Goal: Task Accomplishment & Management: Complete application form

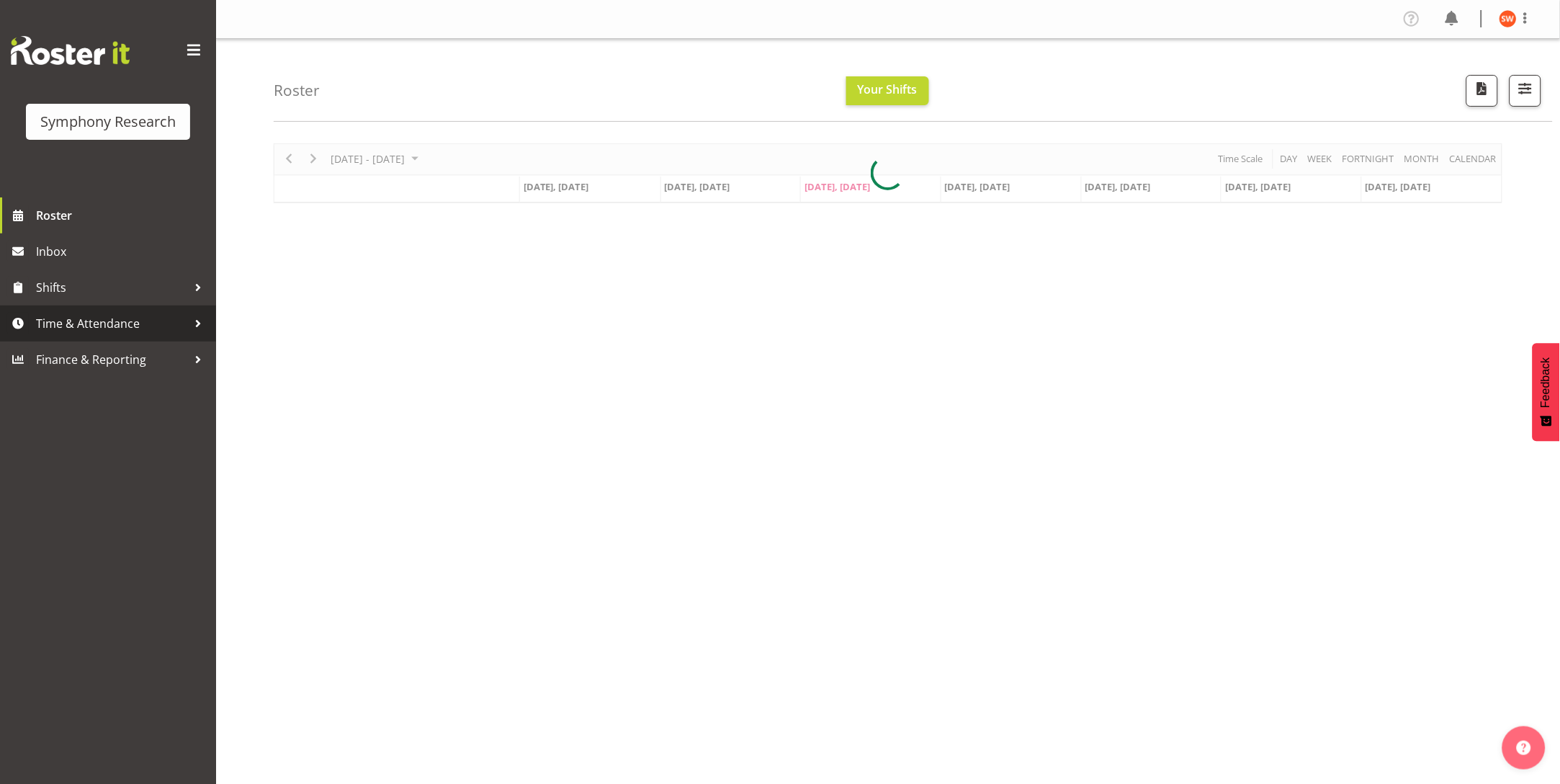
click at [107, 328] on span "Time & Attendance" at bounding box center [111, 324] width 151 height 22
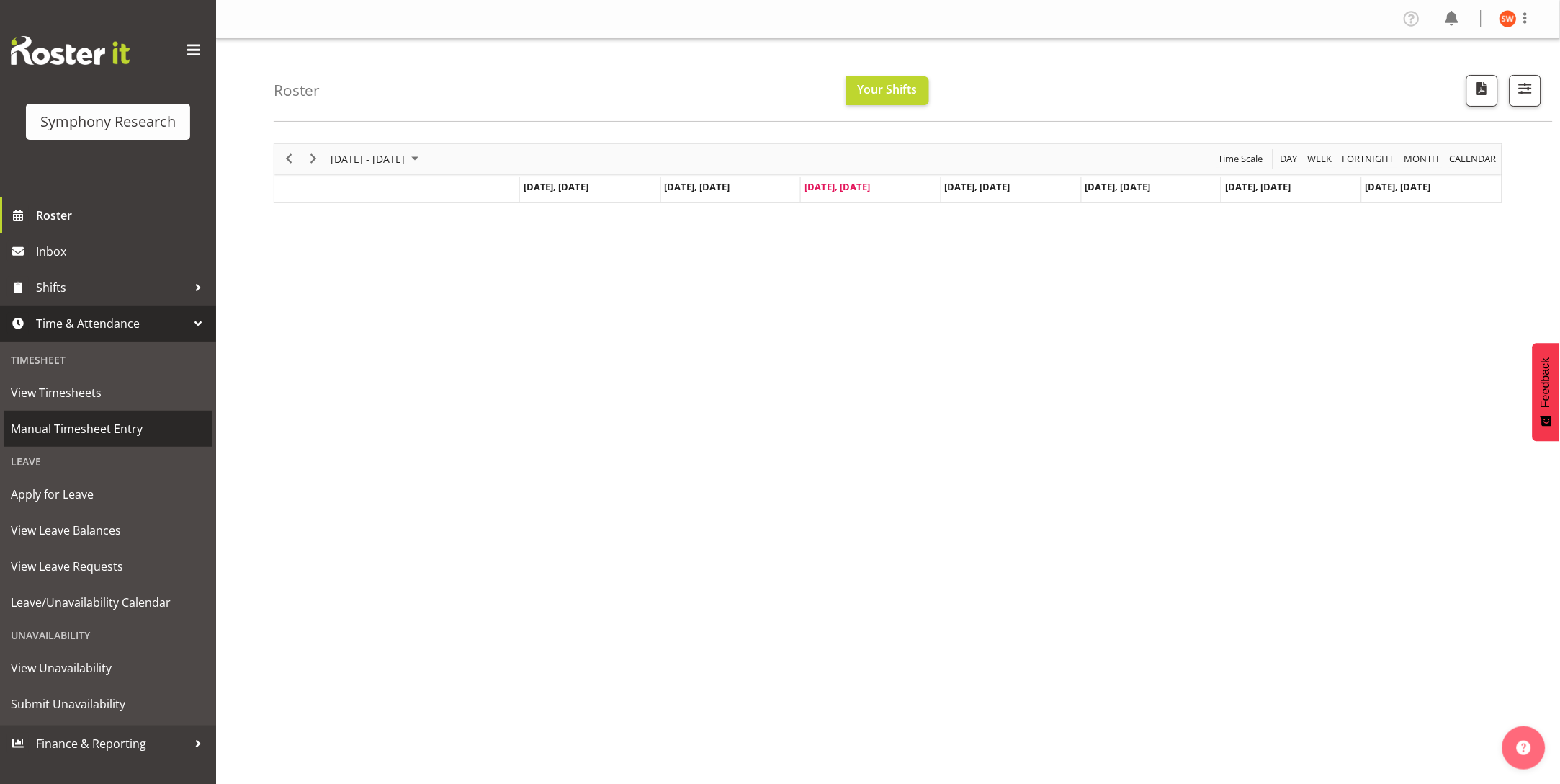
click at [113, 427] on span "Manual Timesheet Entry" at bounding box center [108, 429] width 194 height 22
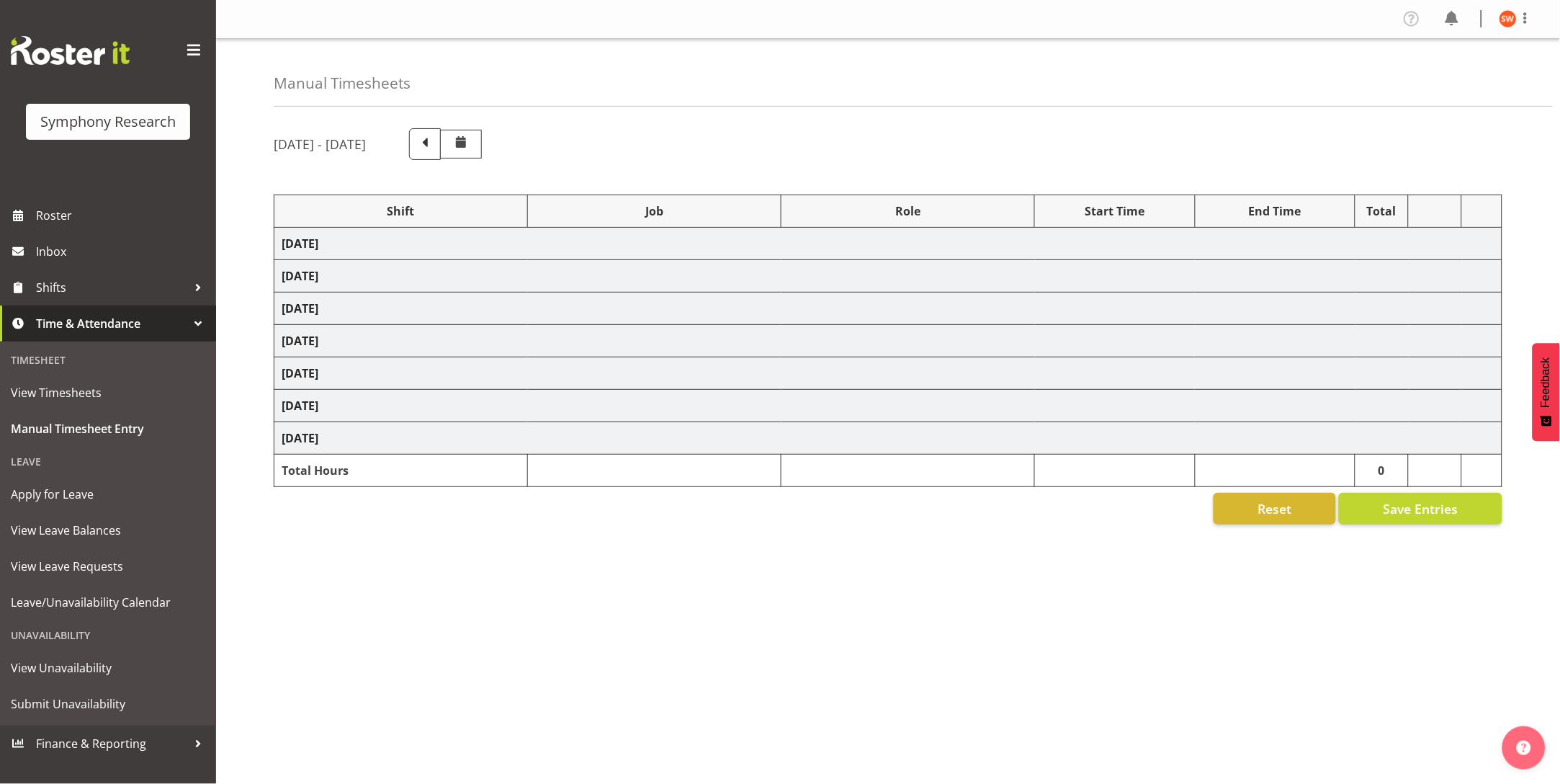
select select "81561"
select select "10587"
select select "47"
select select "81298"
select select "10587"
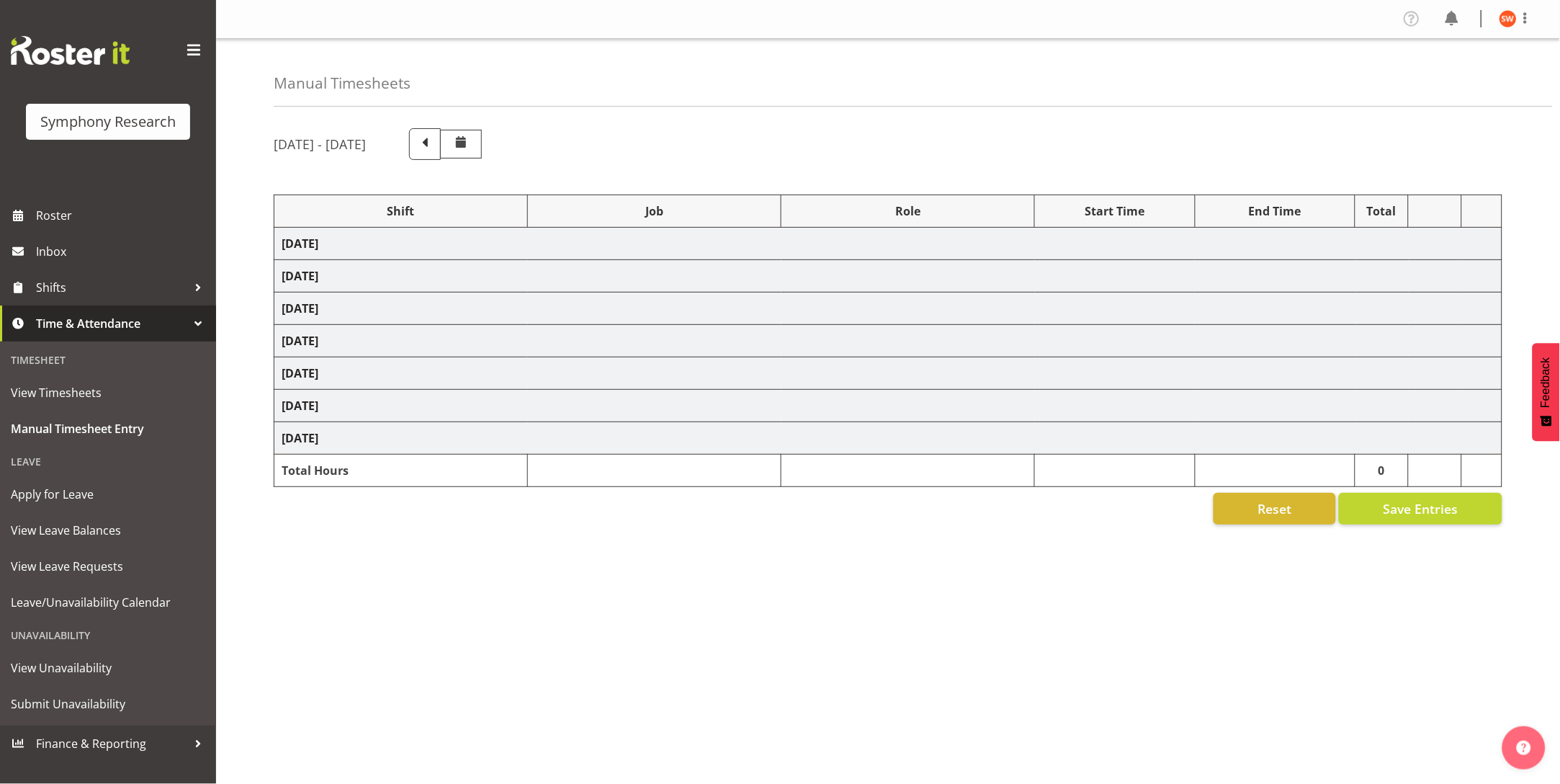
select select "47"
select select "81561"
select select "10587"
select select "47"
select select "81298"
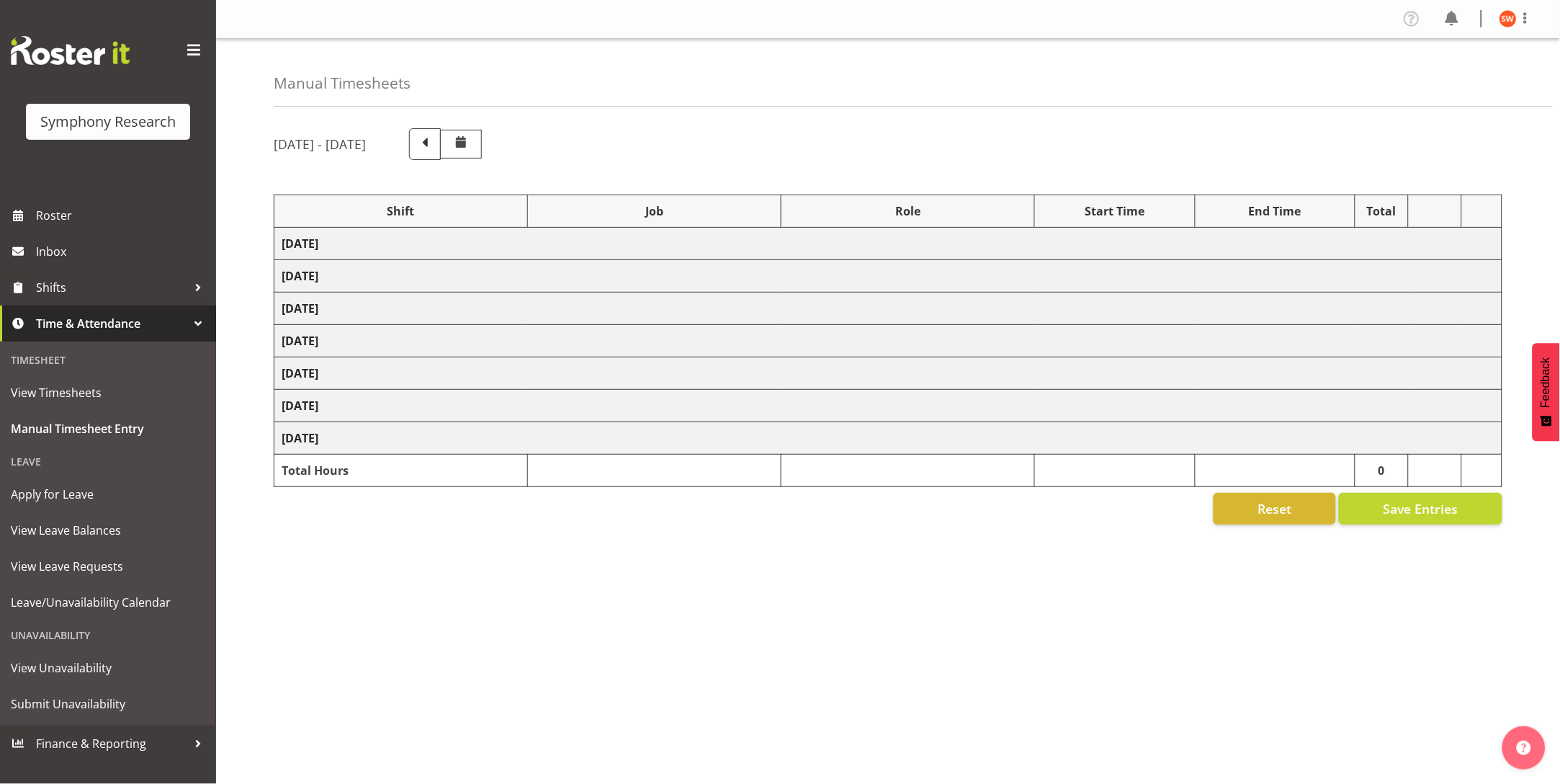
select select "10587"
select select "47"
select select "81298"
select select "10587"
select select "47"
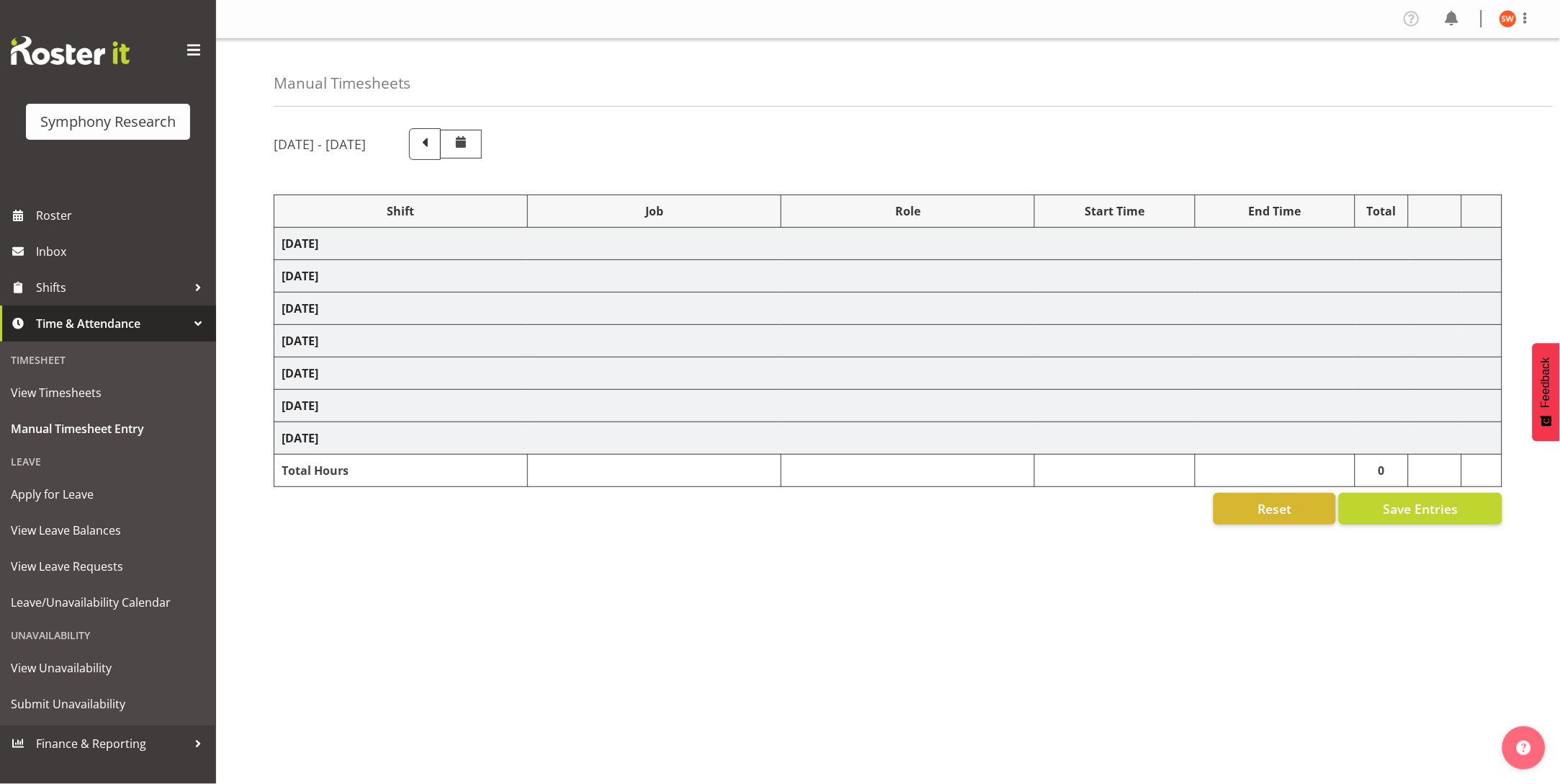
select select "81299"
select select "10587"
select select "47"
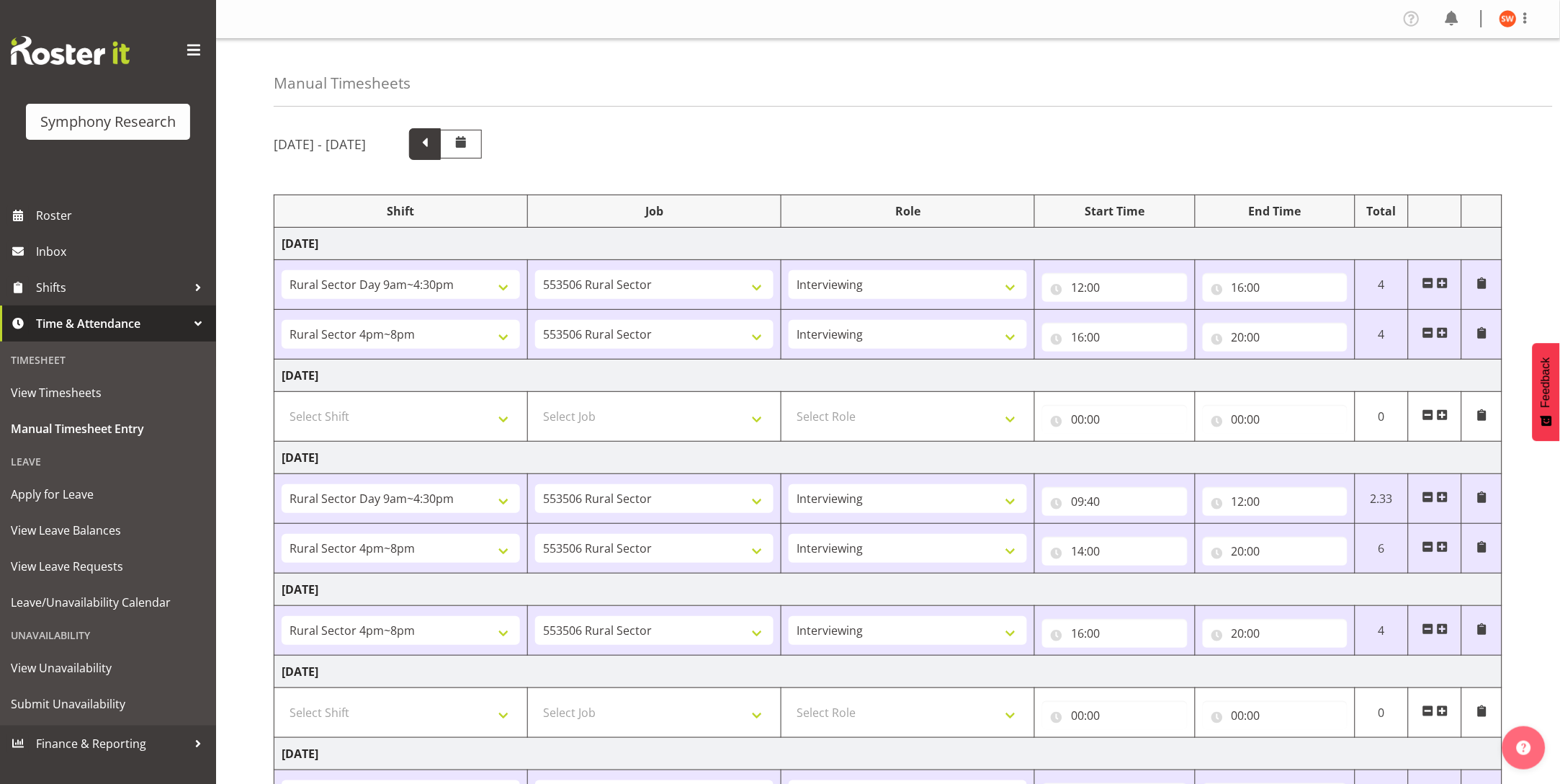
click at [434, 143] on span at bounding box center [424, 142] width 19 height 19
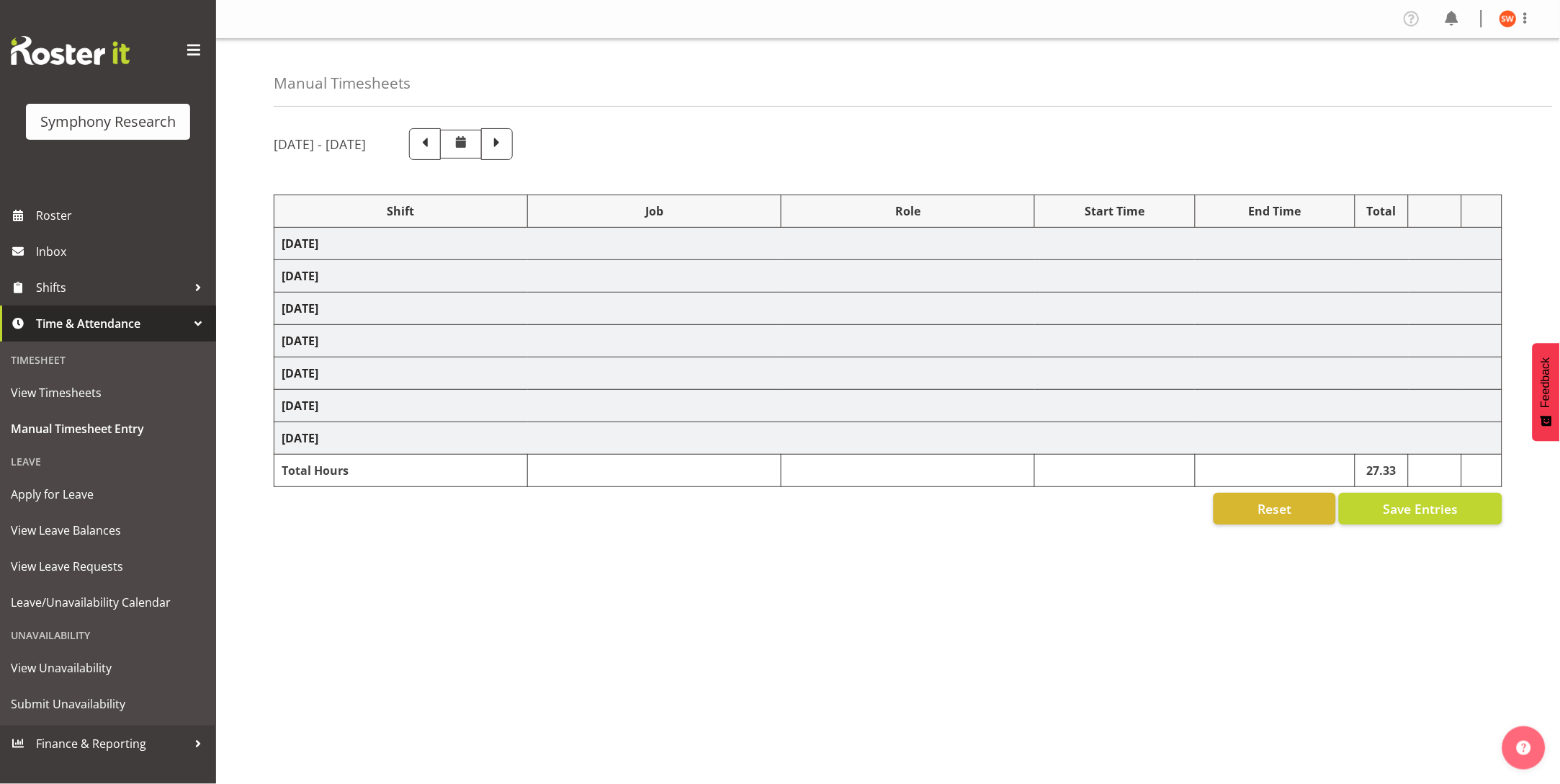
select select "81298"
select select "10587"
select select "47"
select select "81741"
select select "10587"
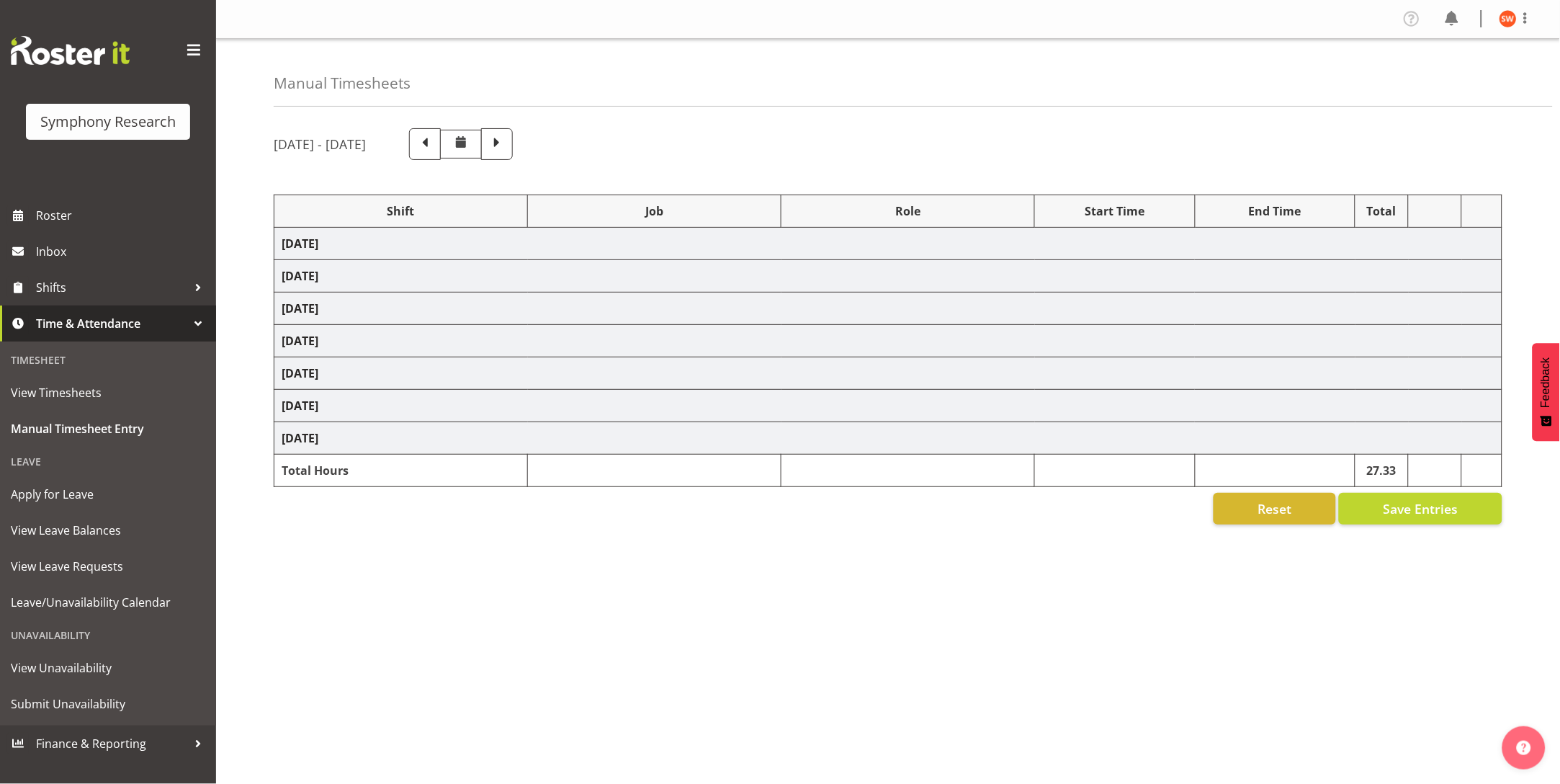
select select "47"
select select "48116"
select select "10587"
select select "47"
select select "81561"
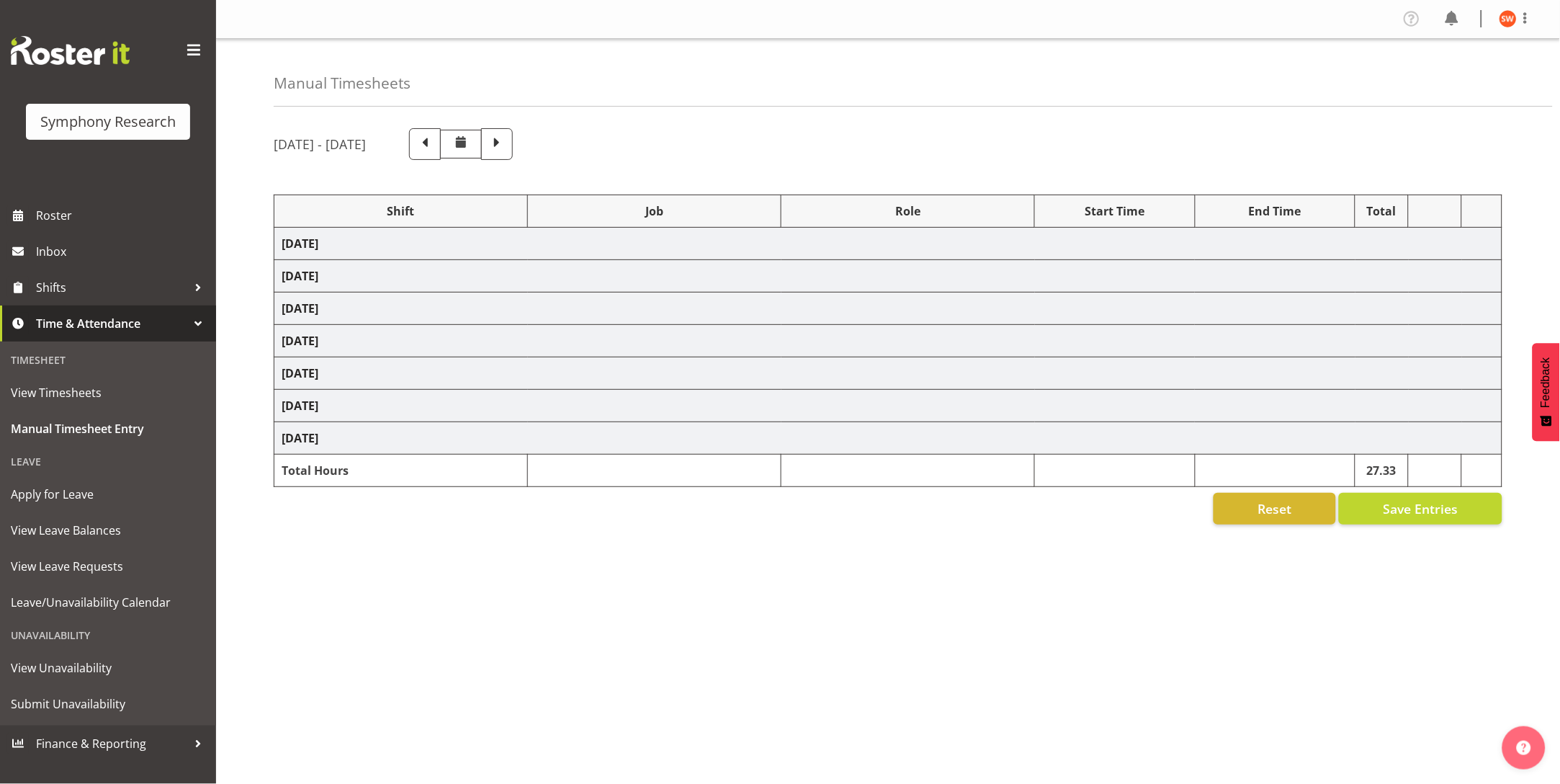
select select "10587"
select select "47"
select select "81298"
select select "10587"
select select "47"
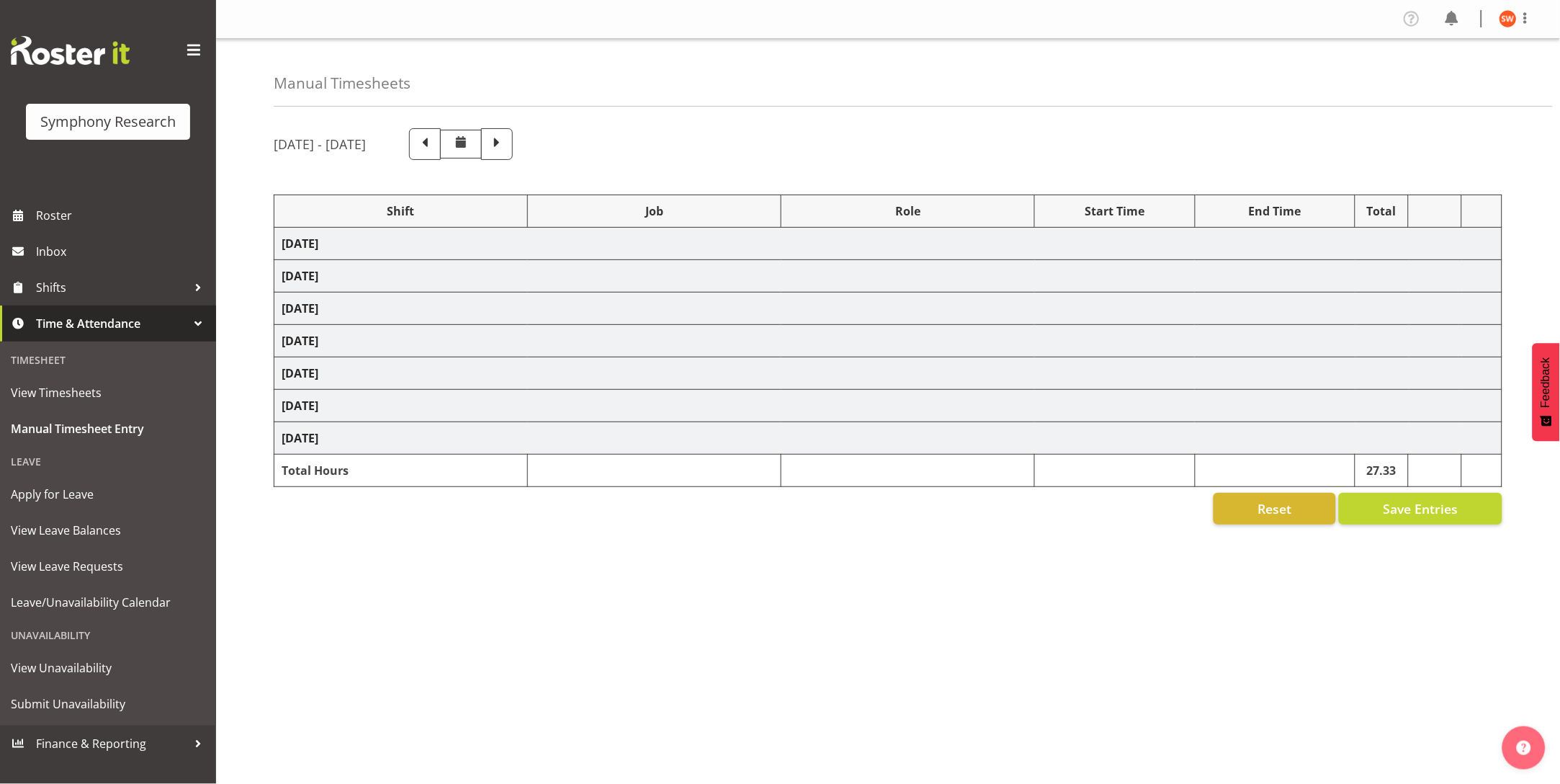
select select "81299"
select select "10587"
select select "47"
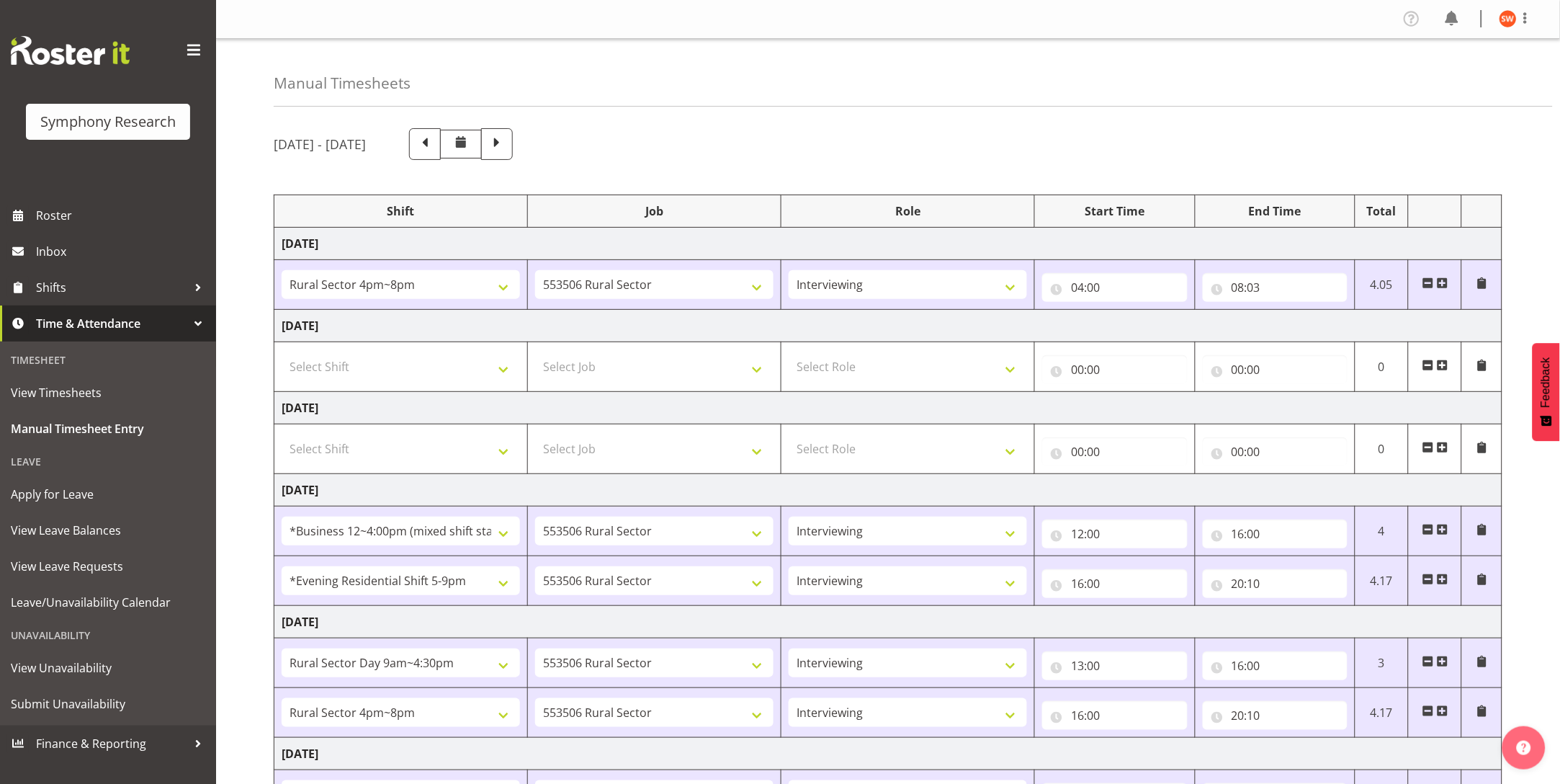
click at [513, 149] on span at bounding box center [496, 144] width 31 height 31
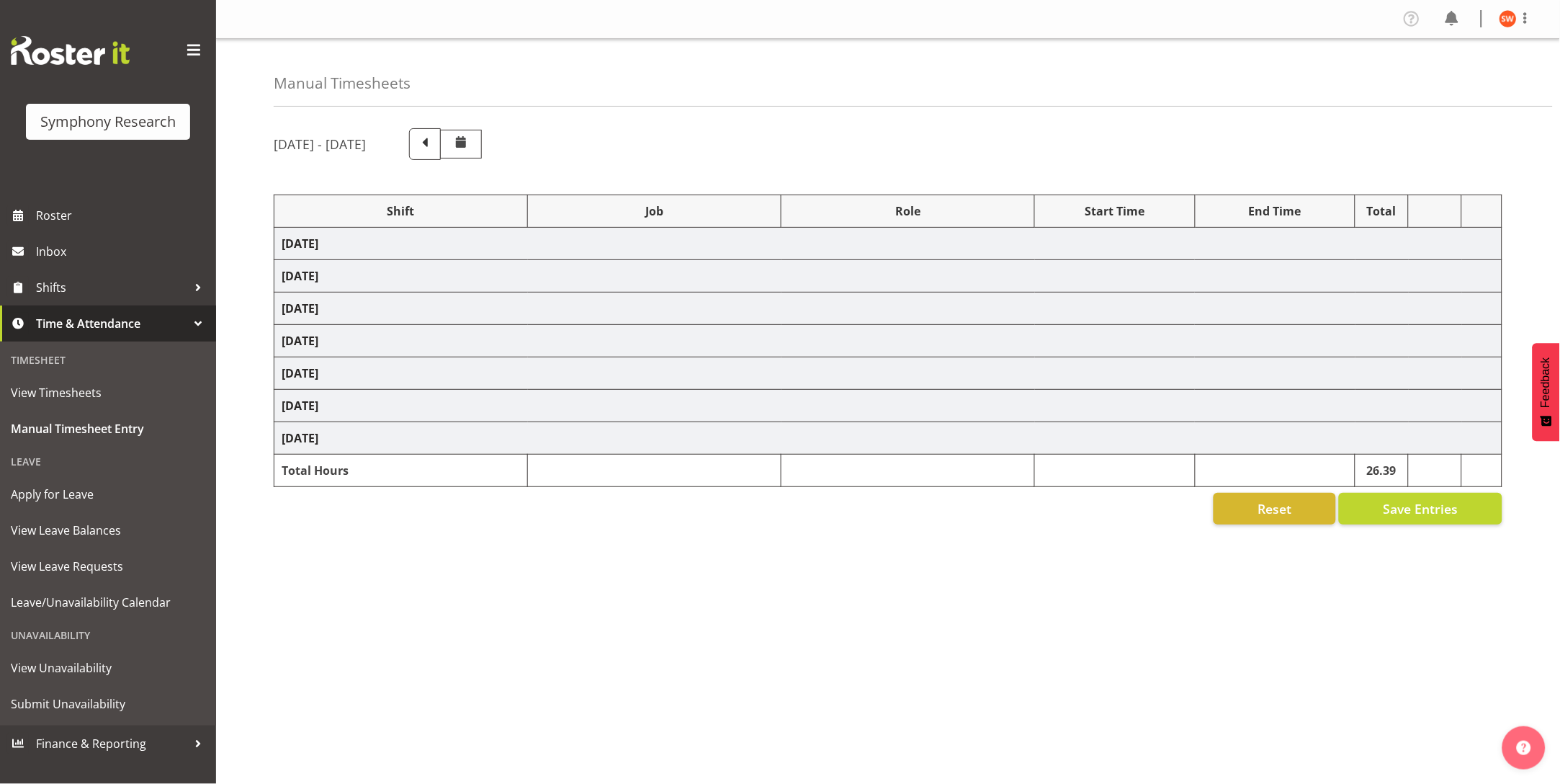
select select "81561"
select select "10587"
select select "47"
select select "81298"
select select "10587"
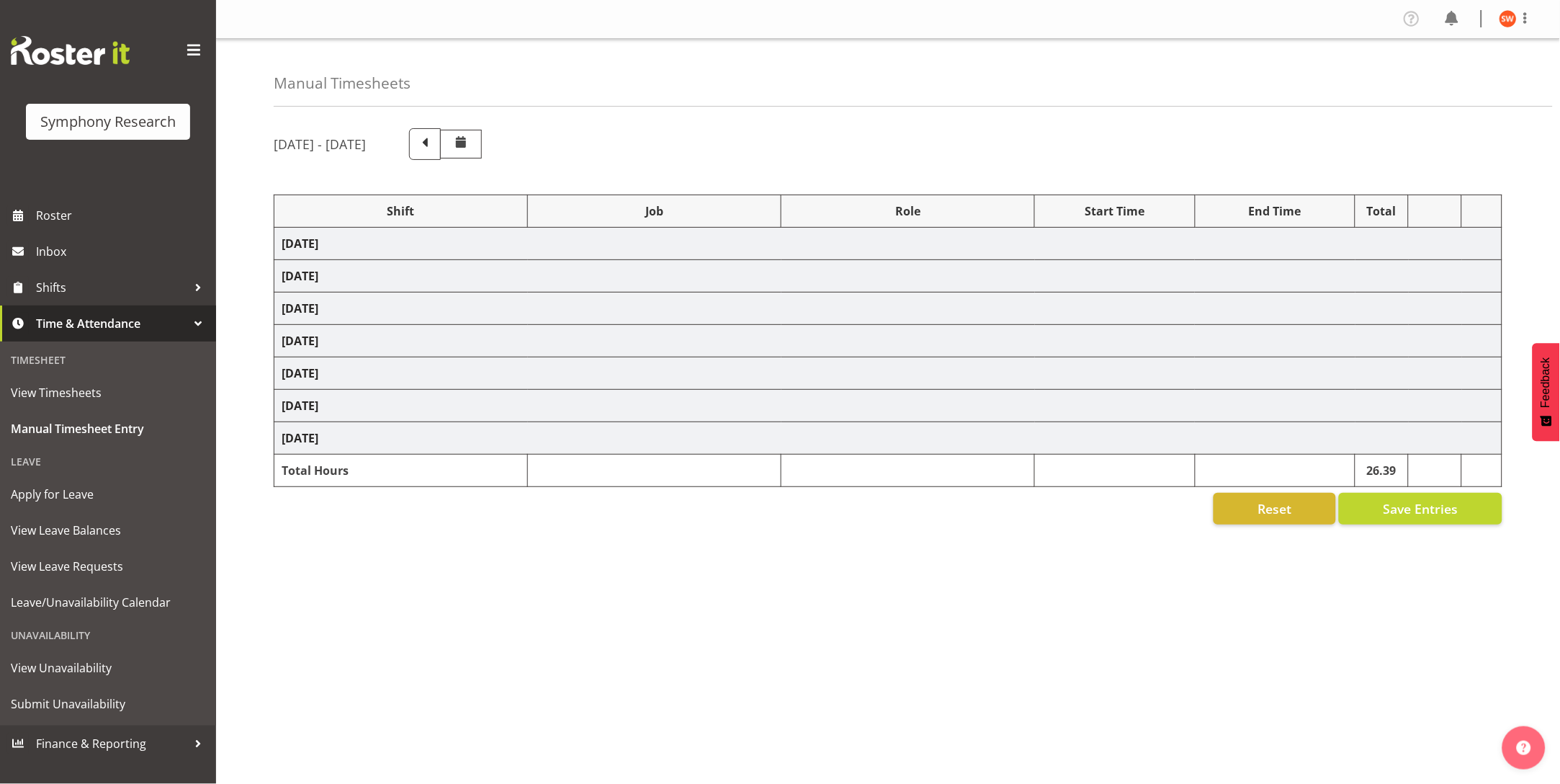
select select "47"
select select "81561"
select select "10587"
select select "47"
select select "81298"
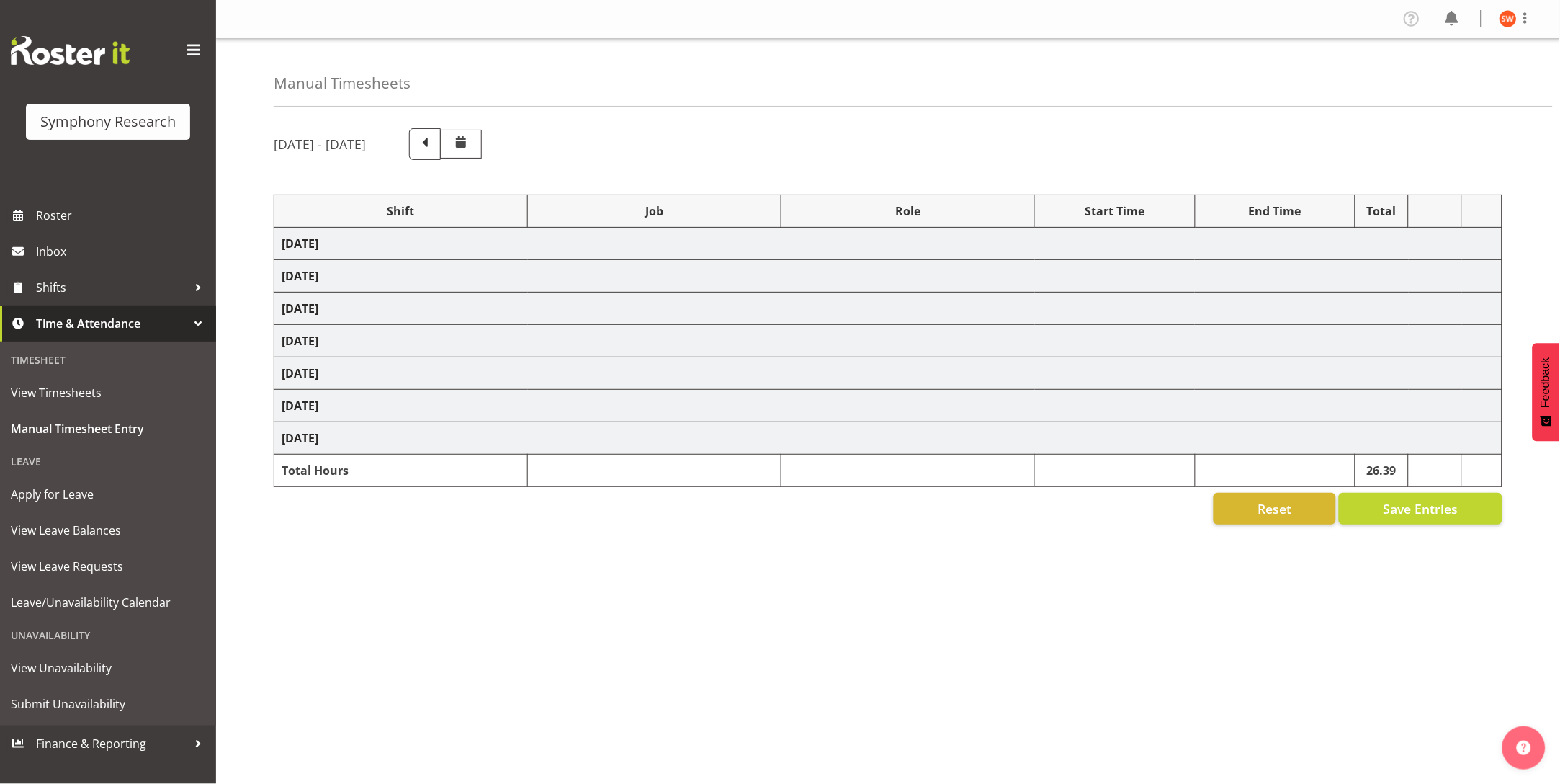
select select "10587"
select select "47"
select select "81298"
select select "10587"
select select "47"
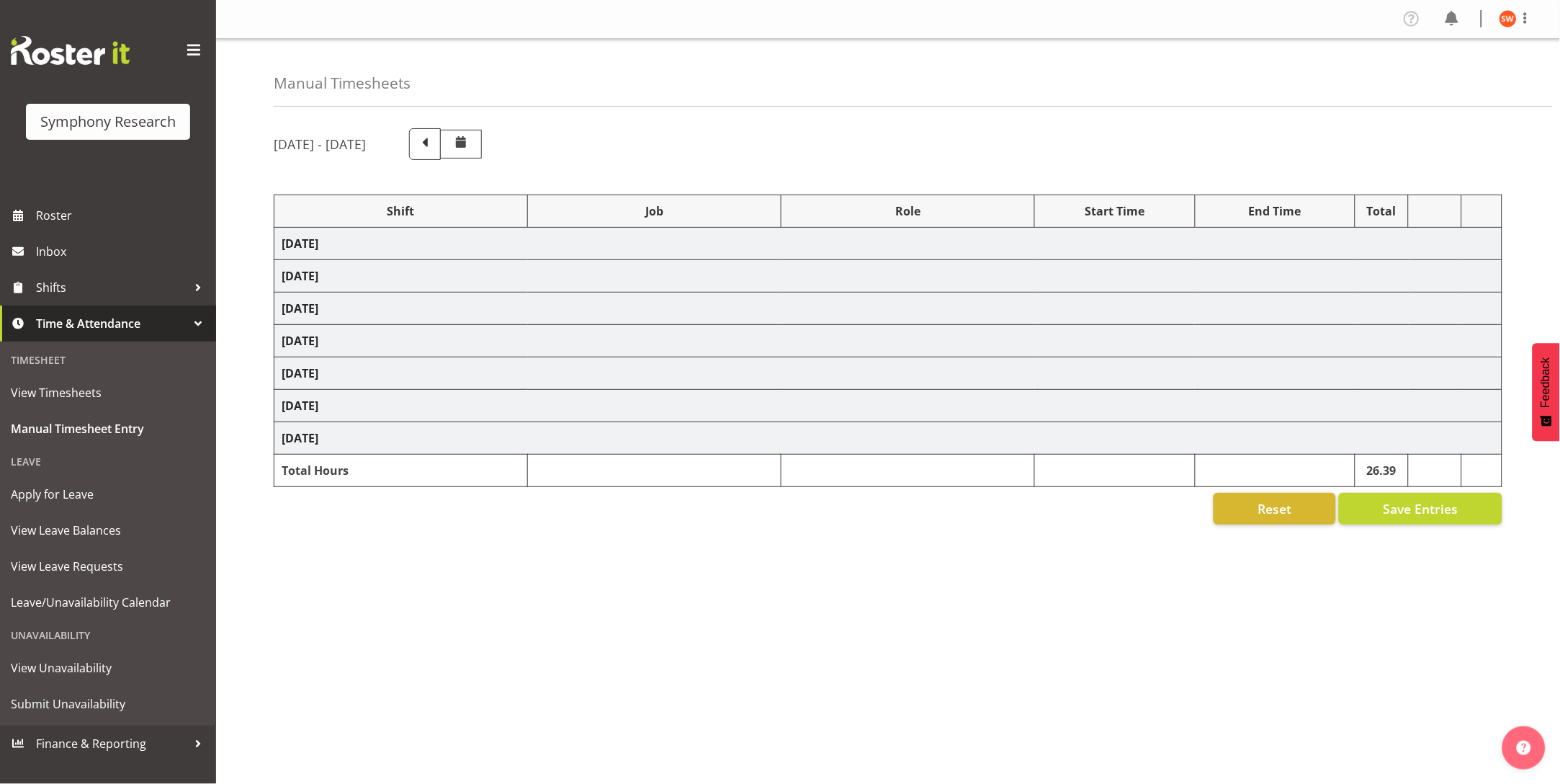
select select "81299"
select select "10587"
select select "47"
